Goal: Find specific page/section: Find specific page/section

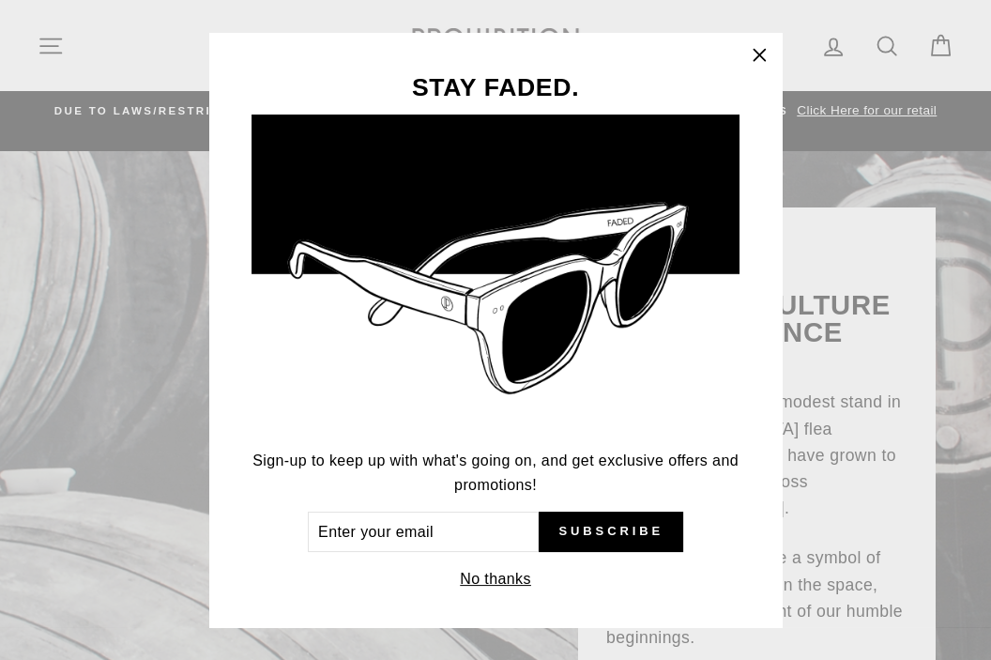
click at [754, 51] on icon "button" at bounding box center [759, 55] width 26 height 26
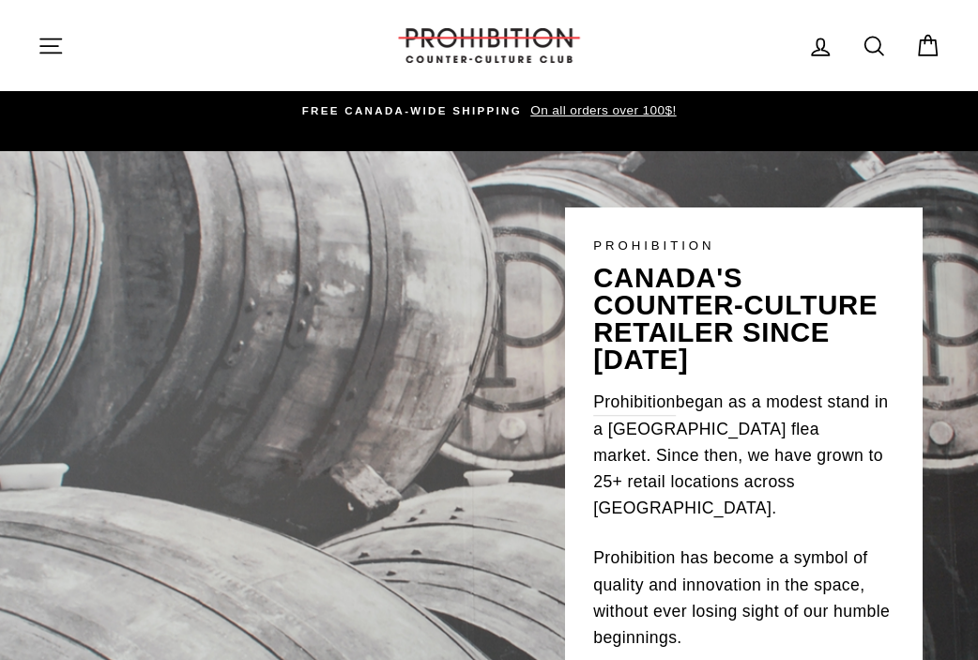
click at [865, 36] on icon at bounding box center [873, 46] width 26 height 26
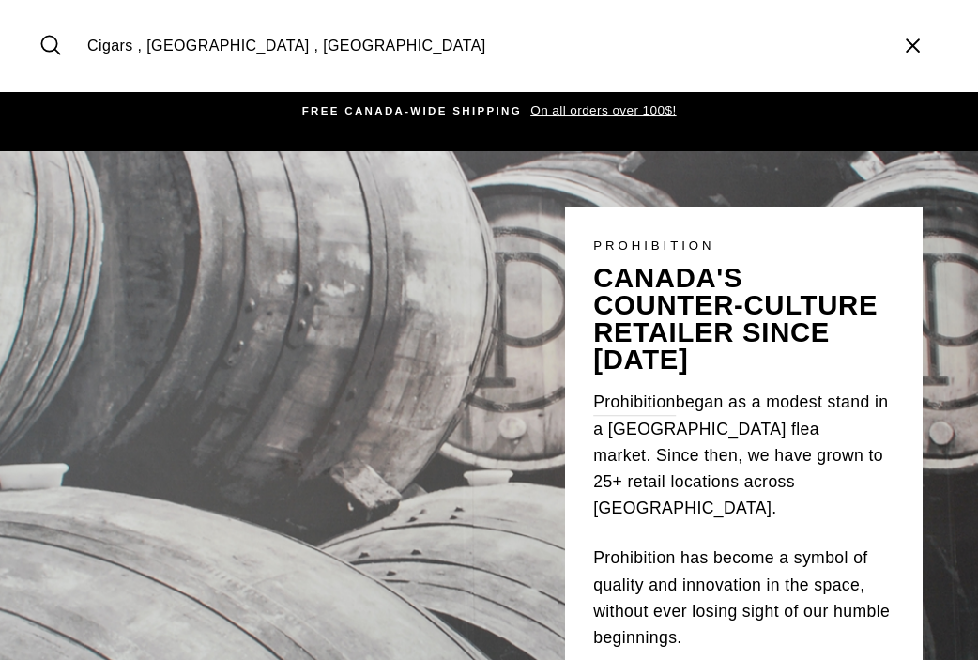
type input "Cigars , Moncton , NB"
click at [44, 40] on icon "submit" at bounding box center [51, 45] width 26 height 26
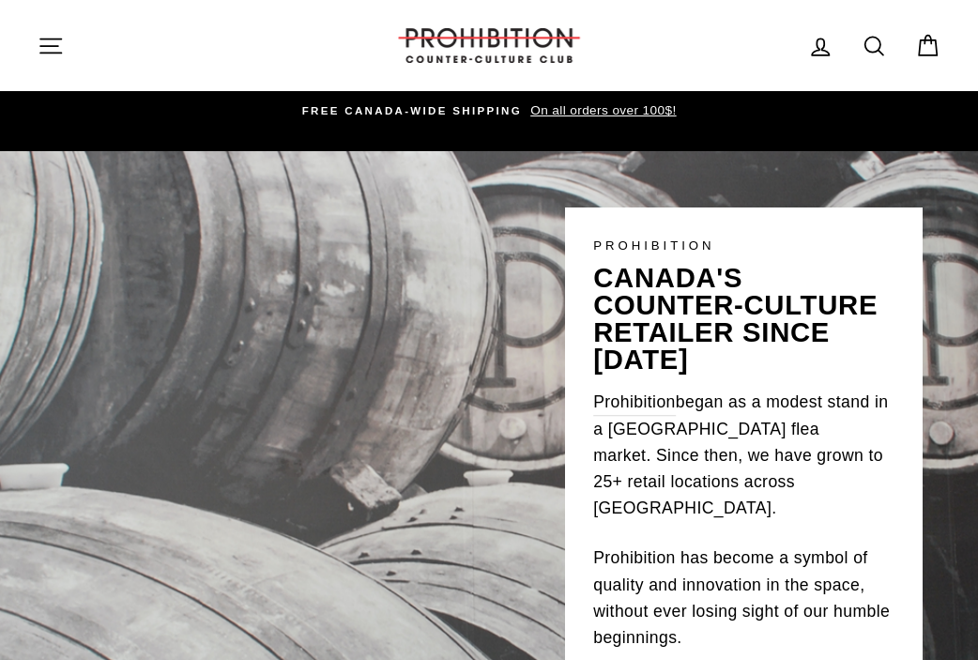
click at [425, 111] on span "FREE CANADA-WIDE SHIPPING" at bounding box center [412, 110] width 220 height 11
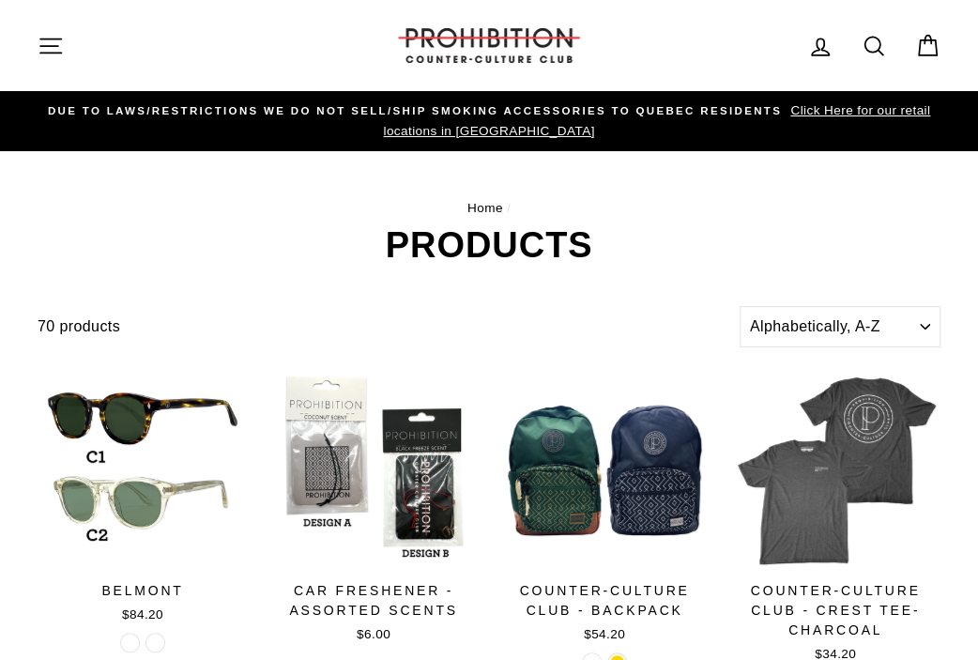
click at [50, 36] on icon "button" at bounding box center [51, 46] width 26 height 26
